Goal: Transaction & Acquisition: Download file/media

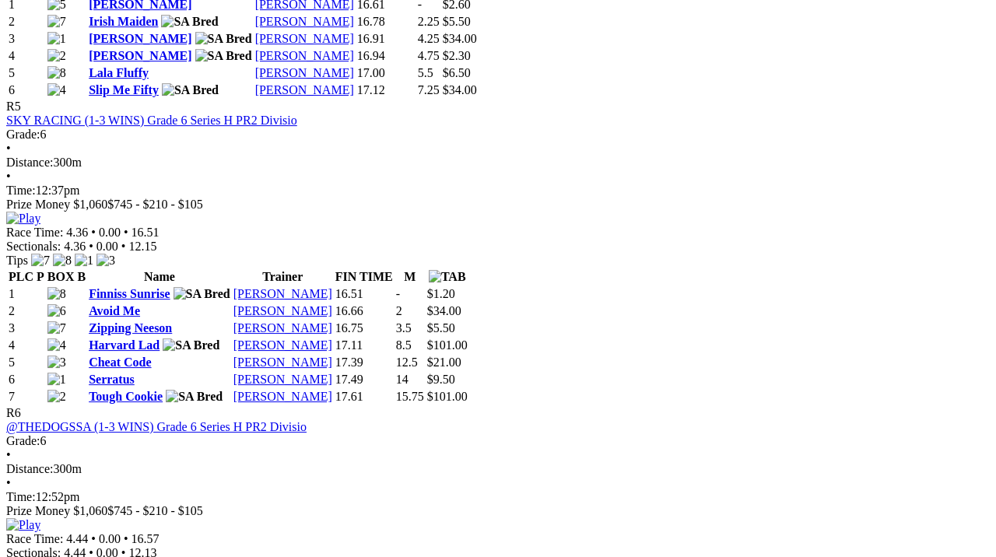
scroll to position [1803, 0]
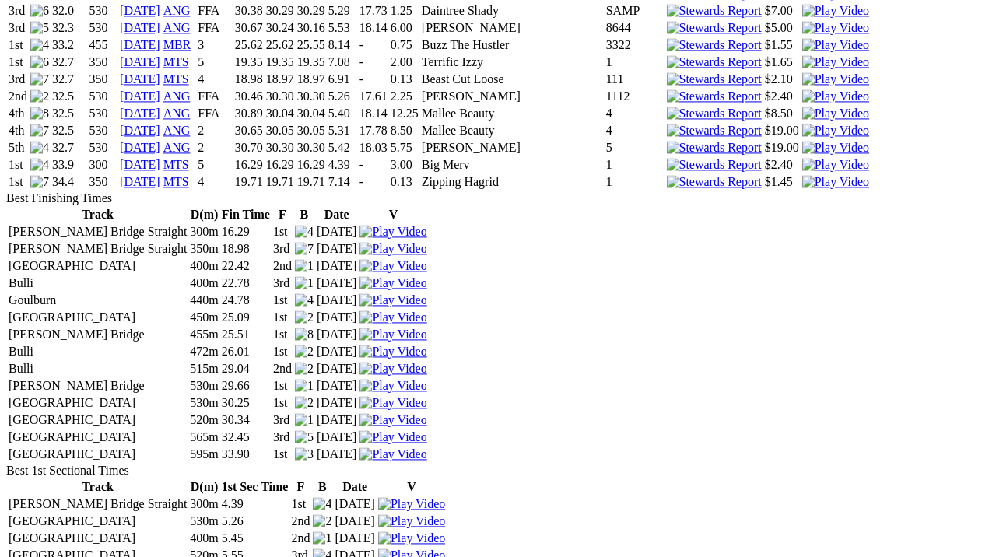
scroll to position [2194, 0]
click at [426, 243] on img at bounding box center [392, 250] width 67 height 14
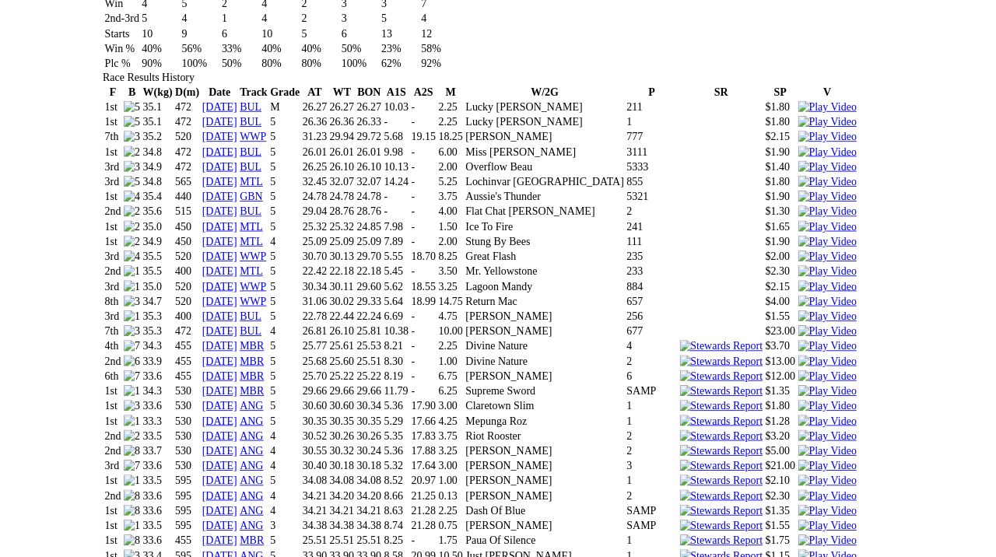
scroll to position [1088, 39]
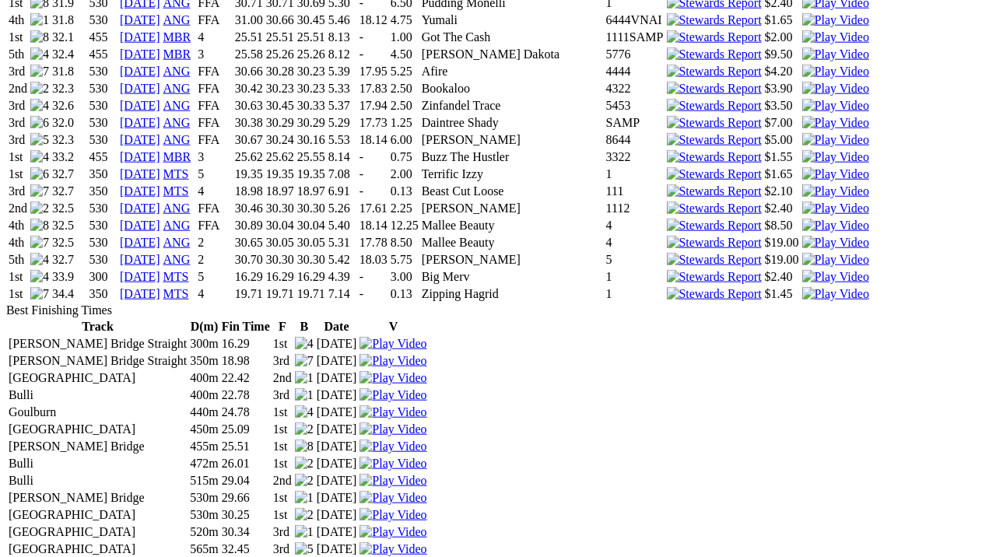
scroll to position [2083, 38]
click at [802, 269] on img at bounding box center [835, 276] width 67 height 14
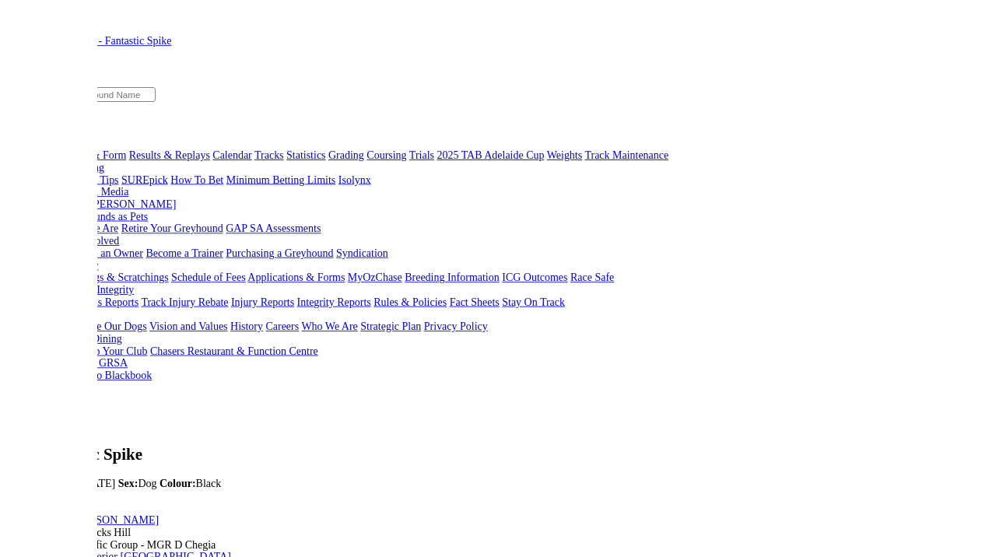
scroll to position [89, 167]
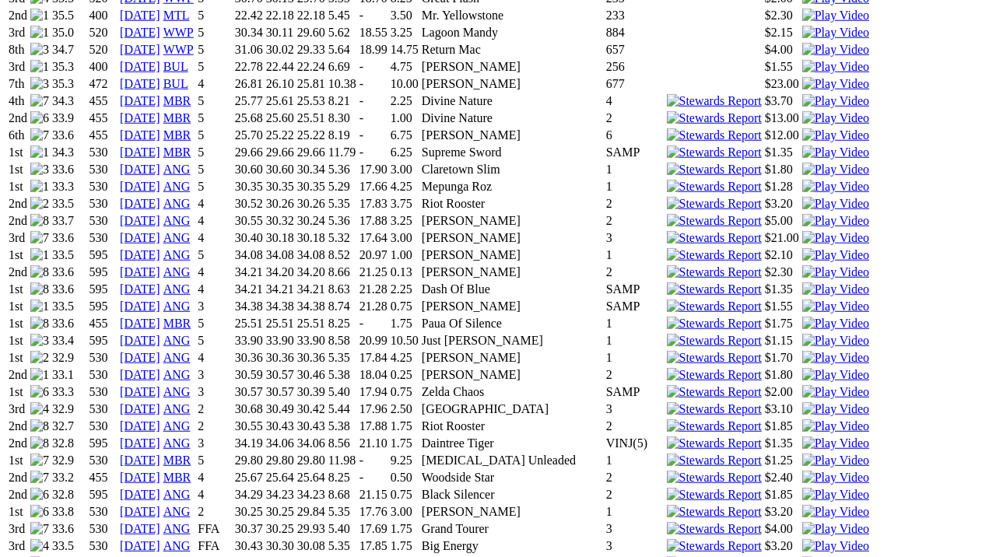
scroll to position [1352, 0]
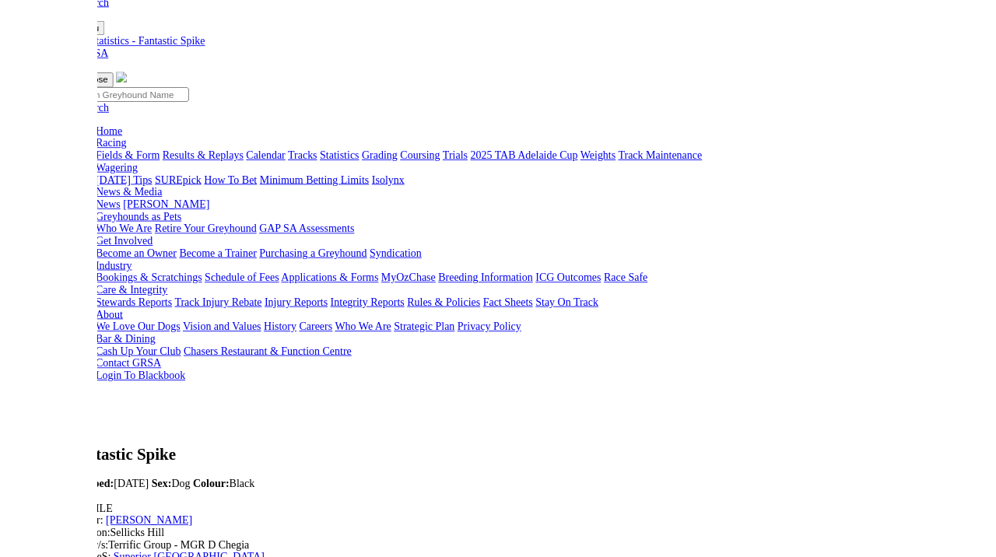
scroll to position [89, 39]
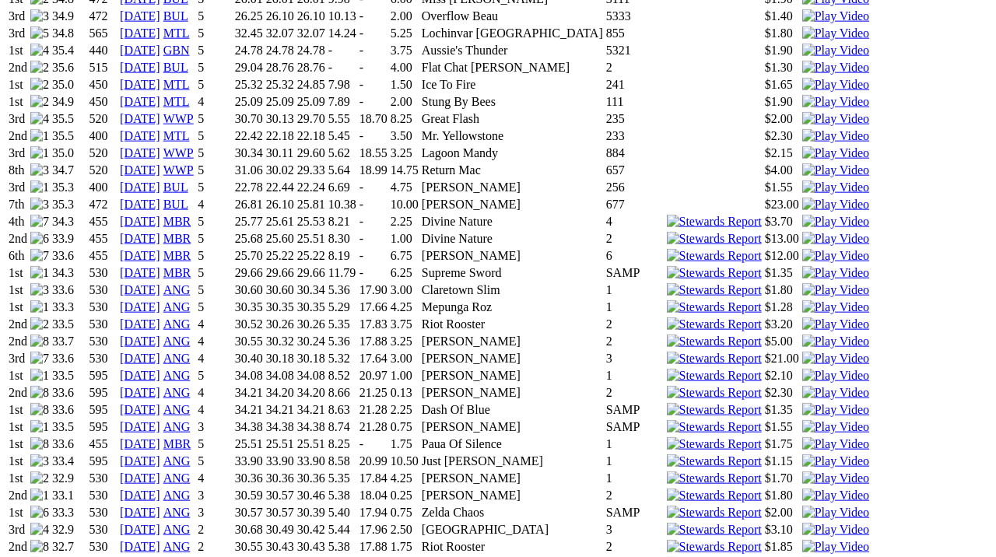
scroll to position [1242, 0]
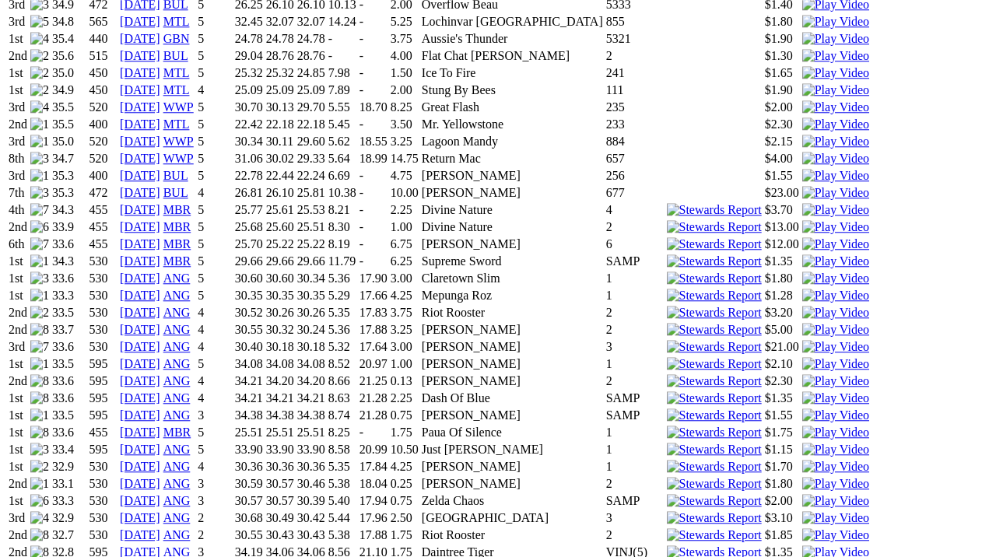
click at [802, 513] on img at bounding box center [835, 552] width 67 height 14
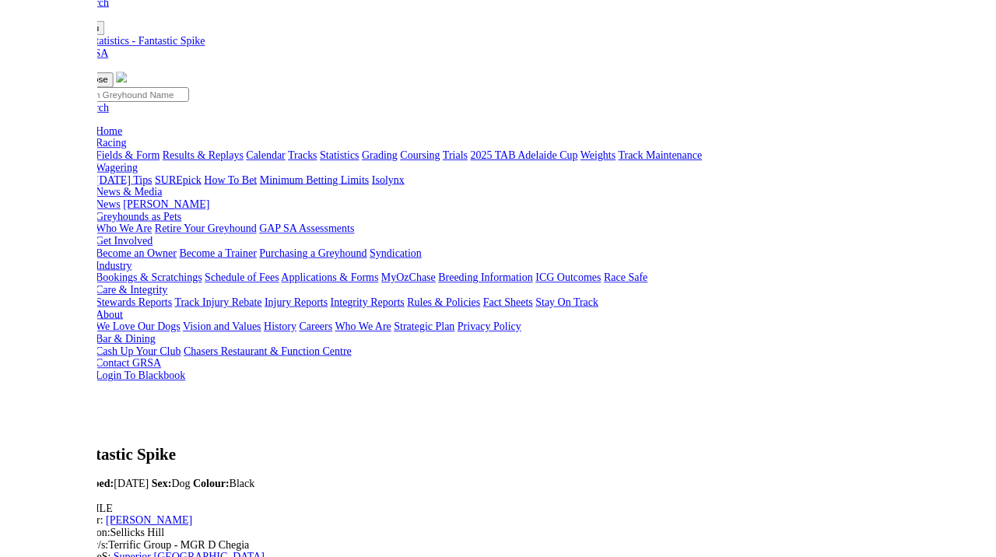
scroll to position [89, 39]
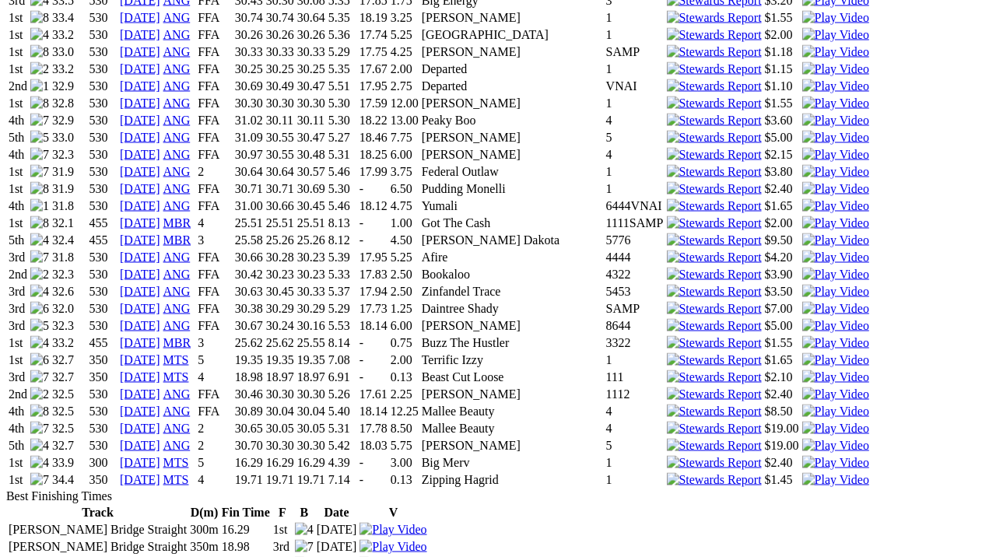
scroll to position [1898, 38]
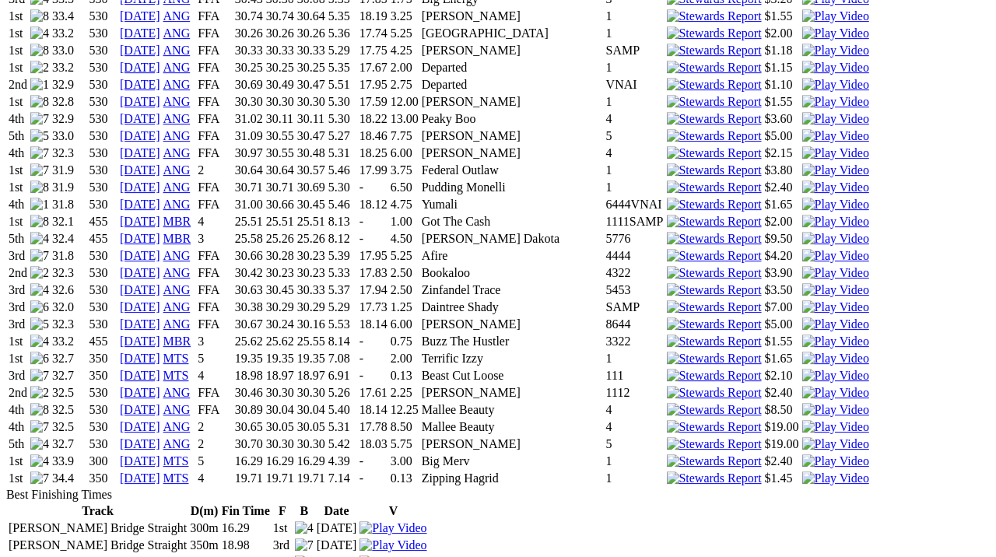
click at [802, 352] on img at bounding box center [835, 359] width 67 height 14
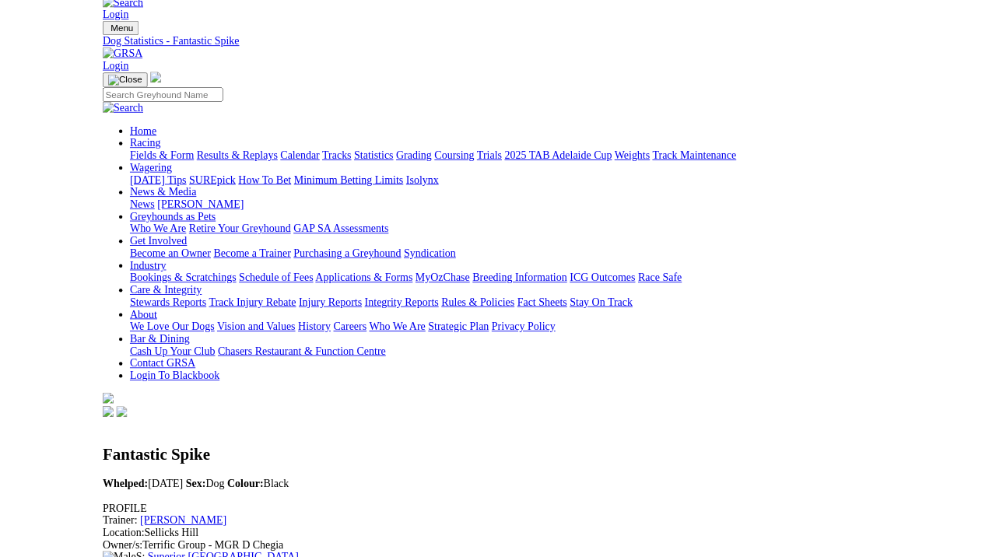
scroll to position [89, 39]
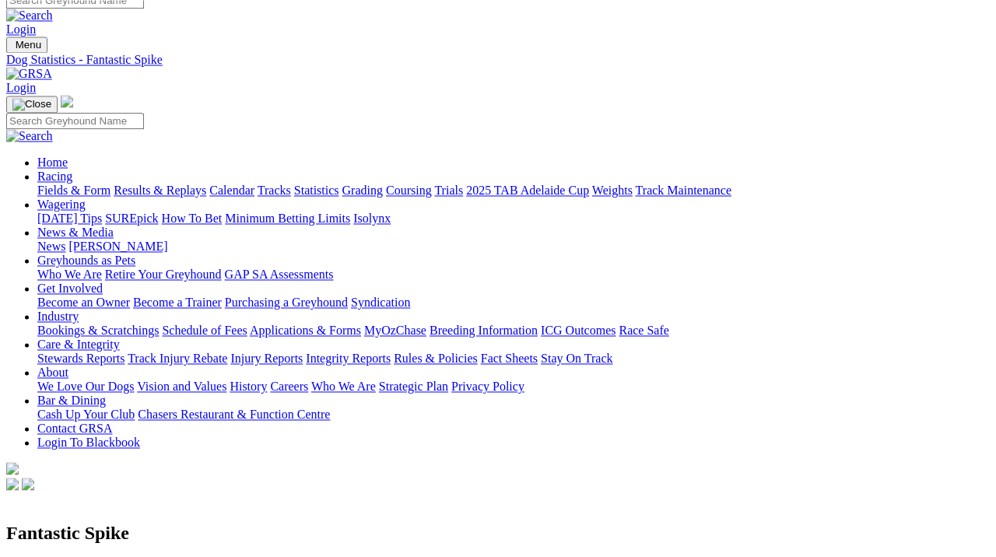
scroll to position [0, 0]
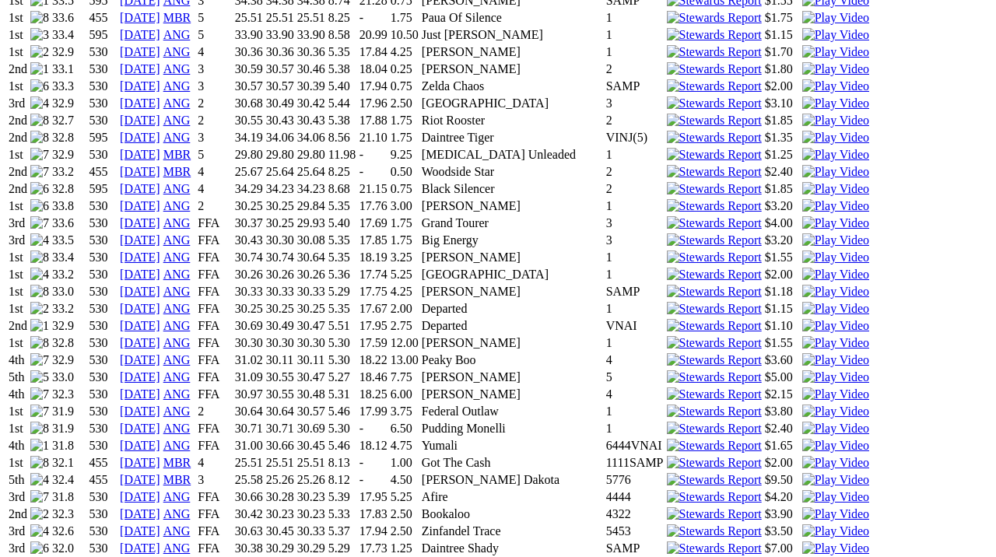
scroll to position [1656, 0]
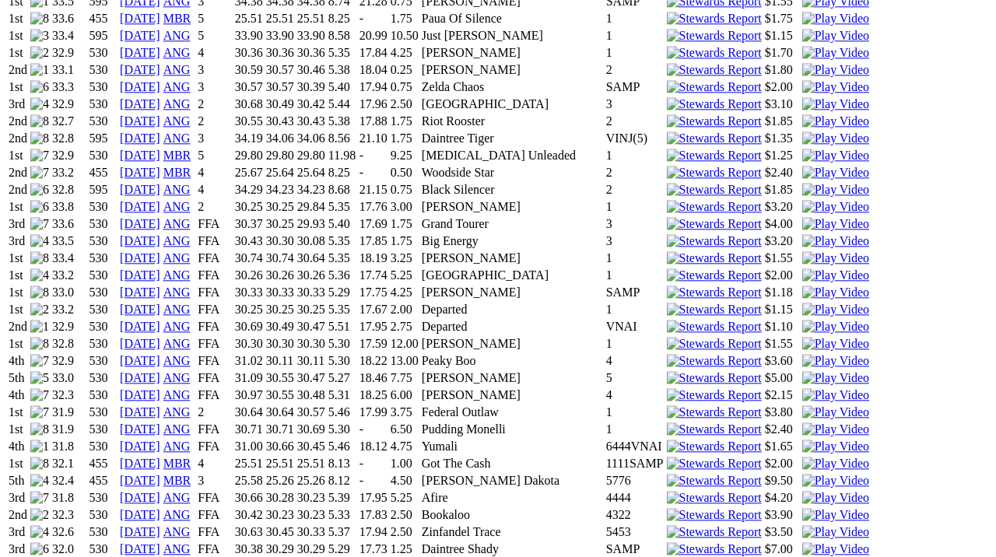
click at [802, 474] on img at bounding box center [835, 481] width 67 height 14
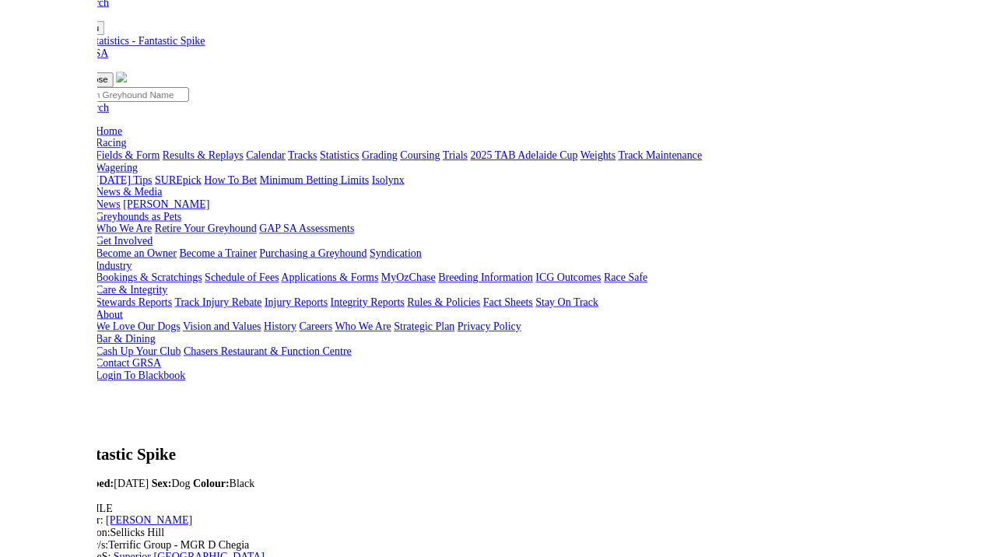
scroll to position [89, 39]
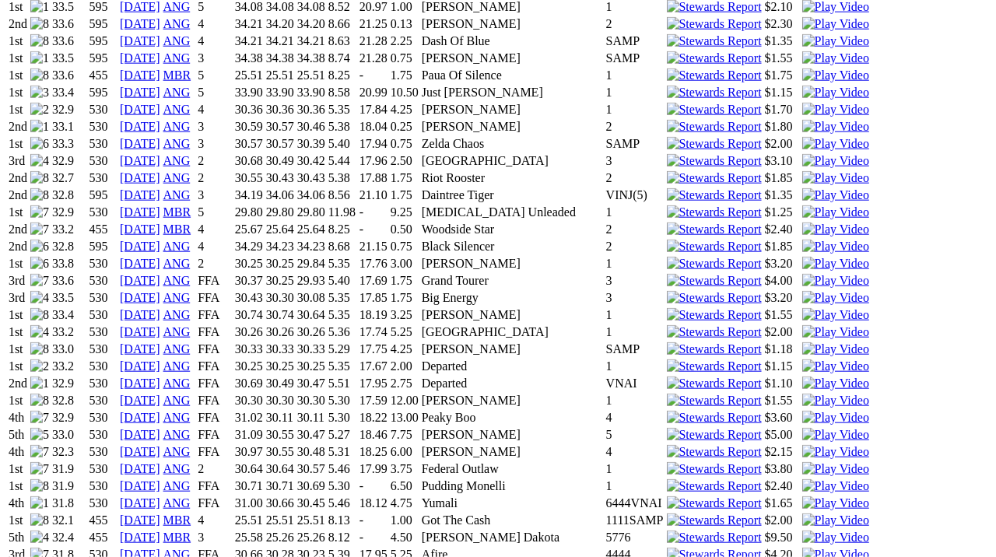
scroll to position [1600, 38]
click at [802, 513] on img at bounding box center [835, 520] width 67 height 14
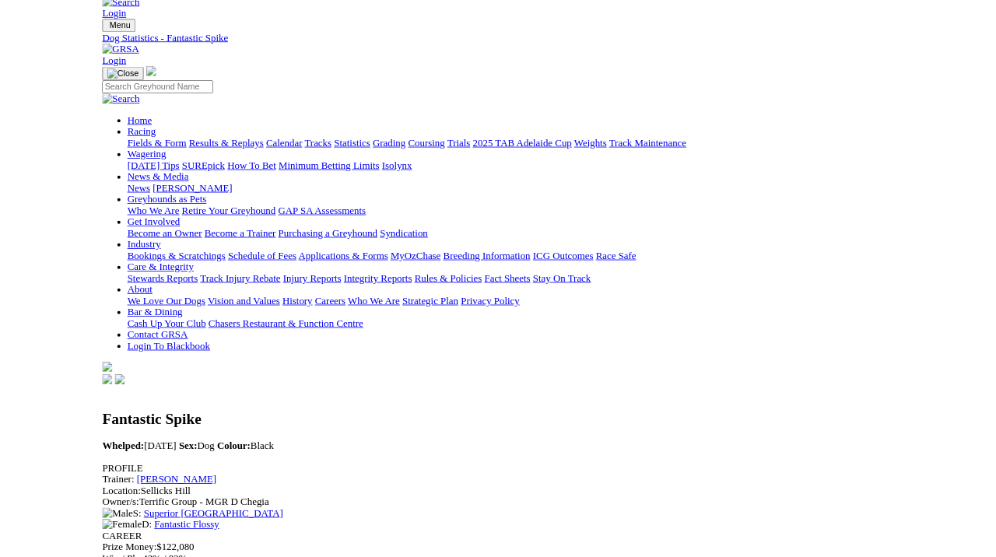
scroll to position [117, 78]
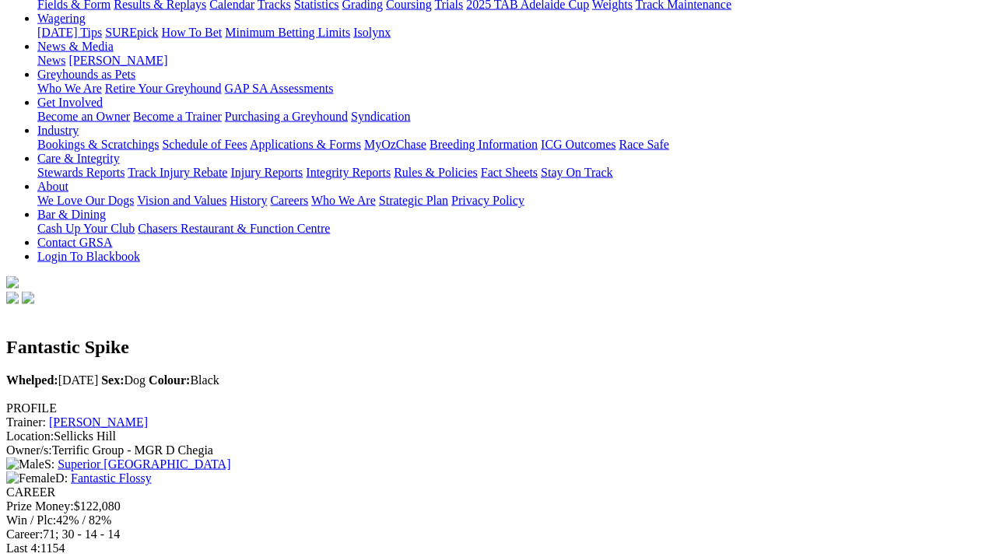
scroll to position [201, 0]
click at [148, 415] on link "Liz Chegia" at bounding box center [98, 421] width 99 height 13
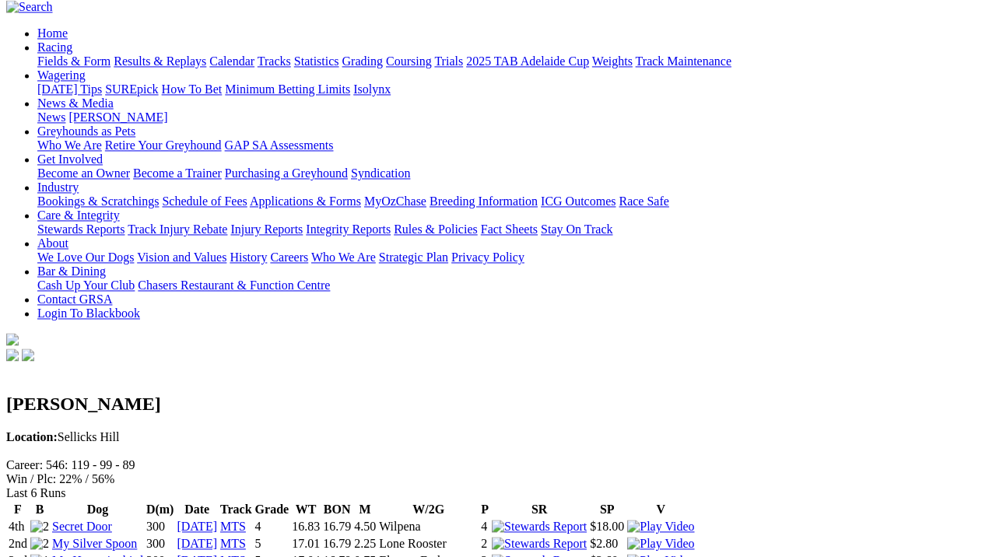
scroll to position [142, 0]
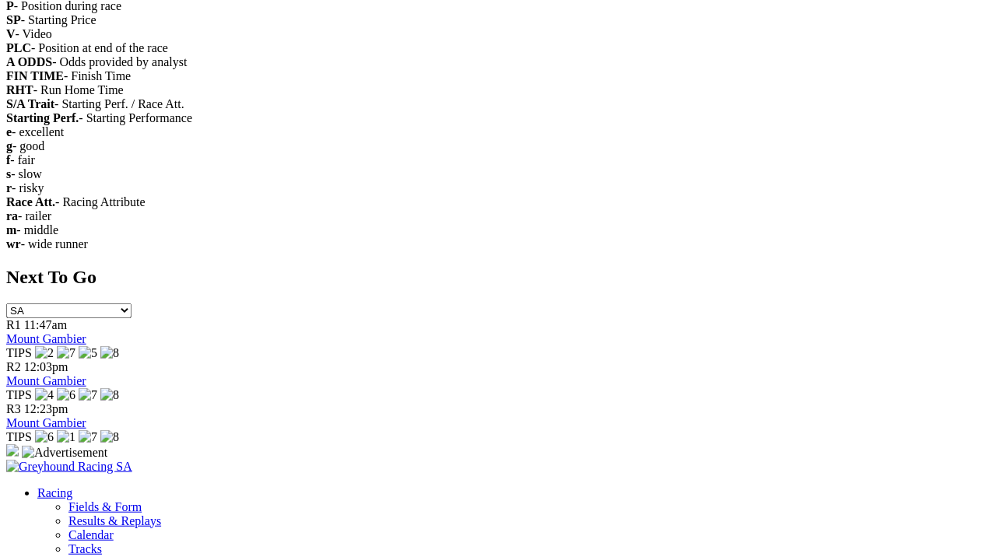
scroll to position [3338, 0]
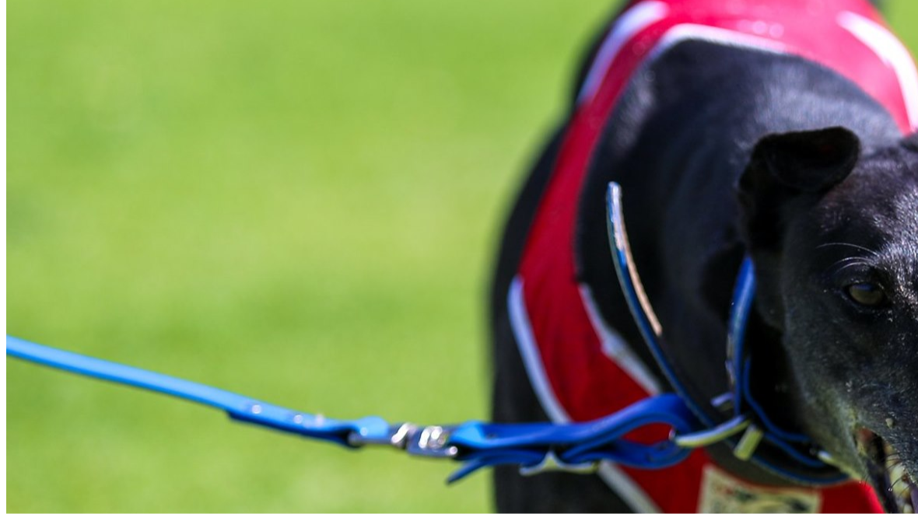
scroll to position [782, 0]
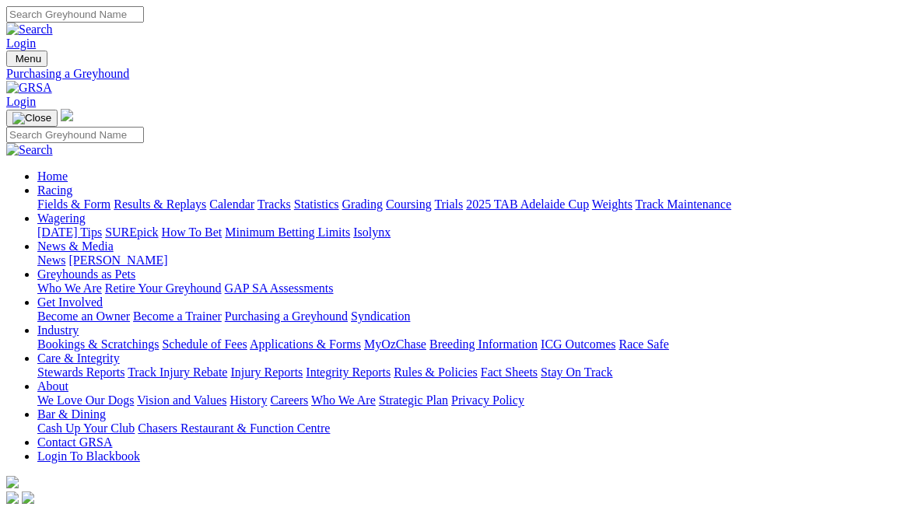
scroll to position [873, 0]
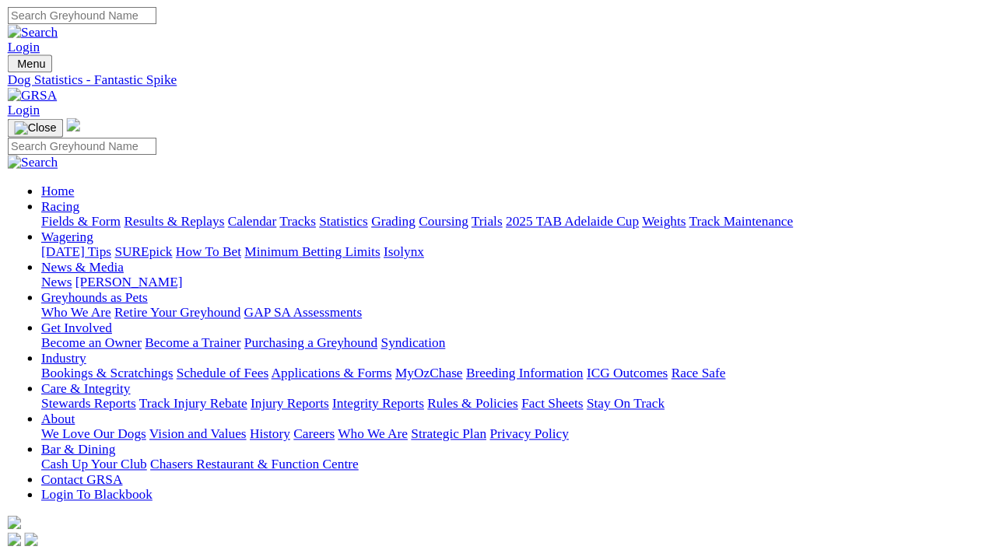
scroll to position [3387, 0]
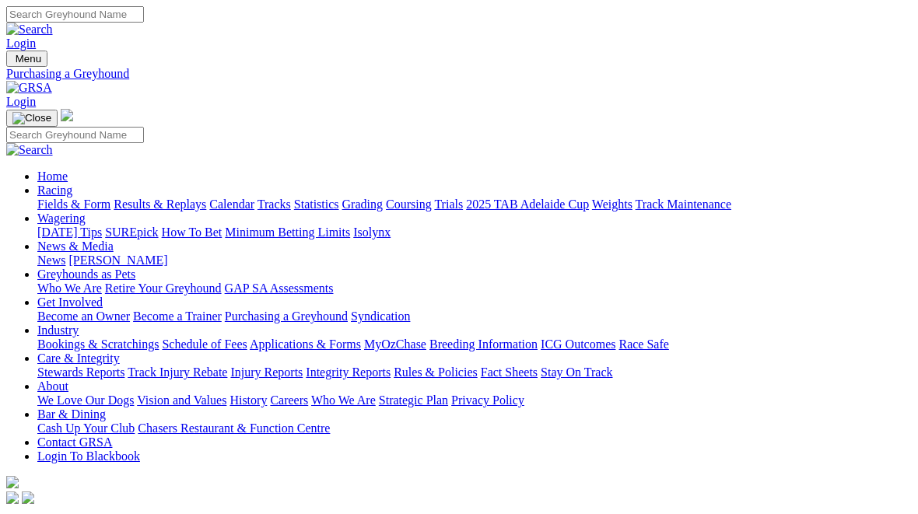
click at [79, 324] on link "Industry" at bounding box center [57, 330] width 41 height 13
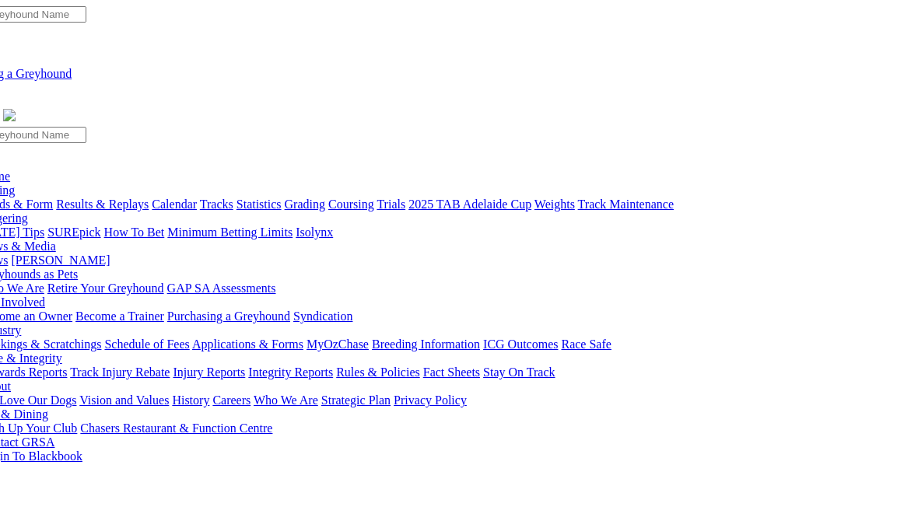
click at [558, 338] on link "ICG Outcomes" at bounding box center [520, 344] width 75 height 13
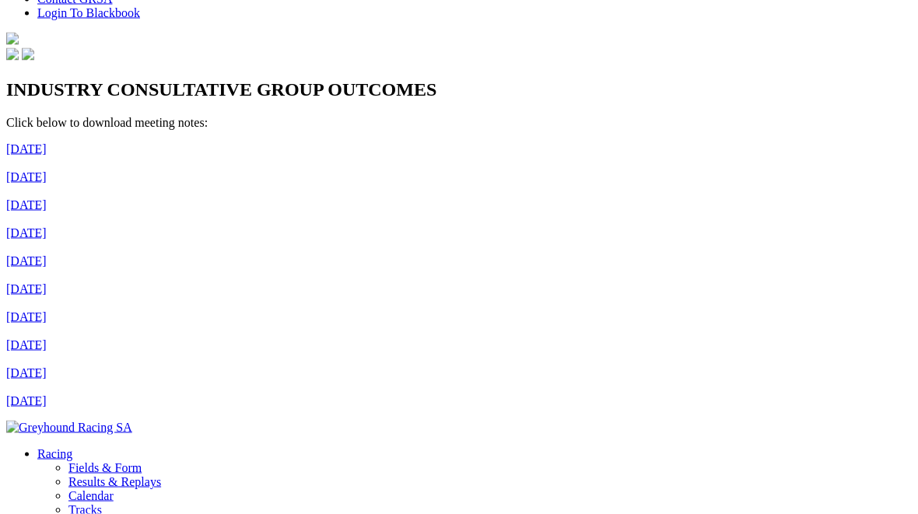
scroll to position [430, 0]
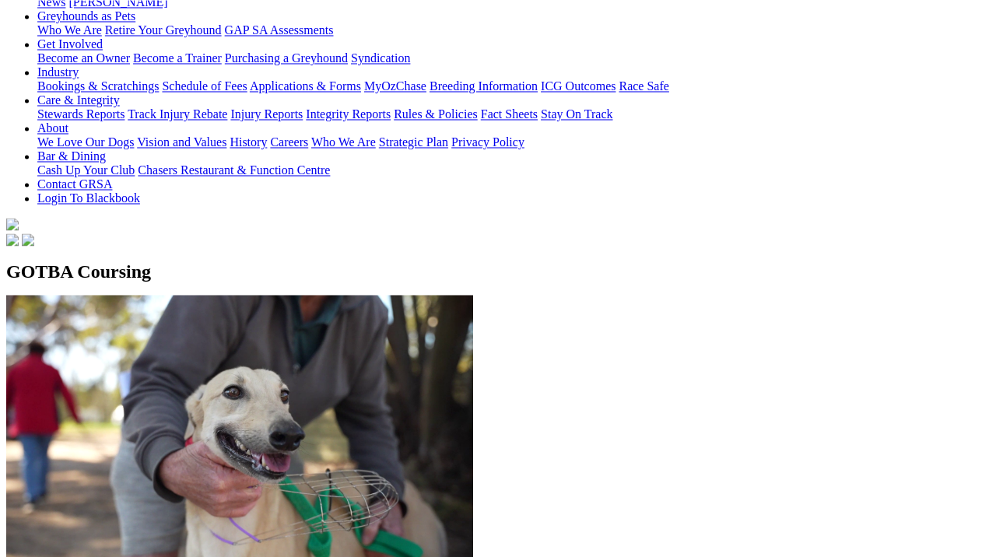
scroll to position [259, 0]
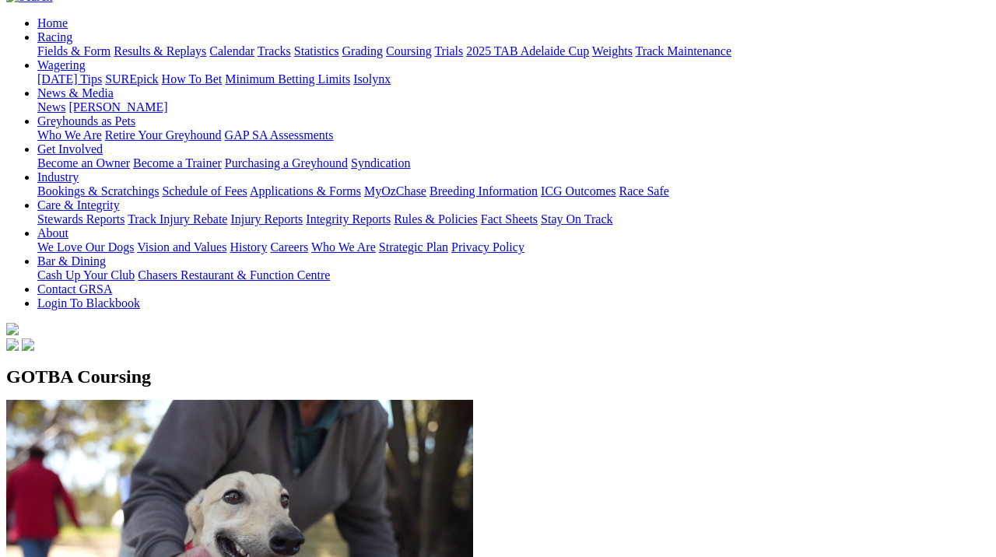
scroll to position [116, 0]
